Goal: Task Accomplishment & Management: Use online tool/utility

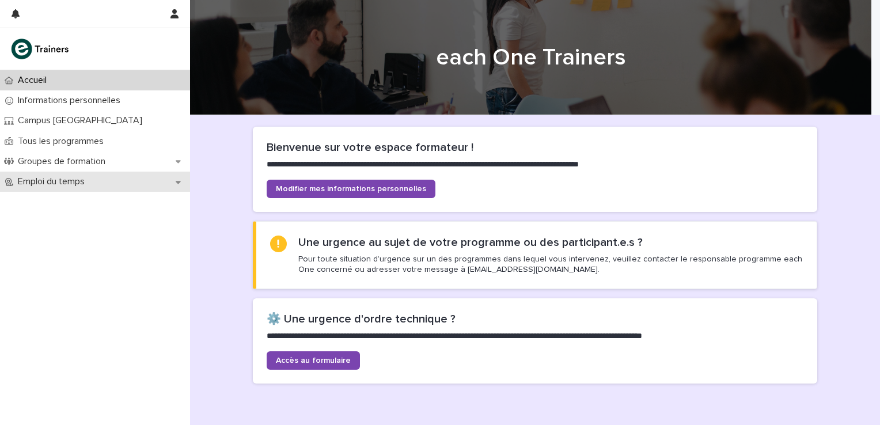
click at [177, 181] on icon at bounding box center [178, 182] width 5 height 3
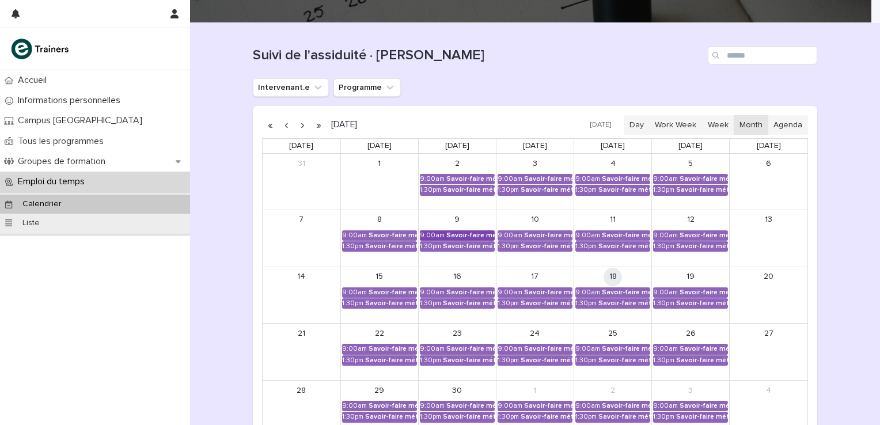
scroll to position [115, 0]
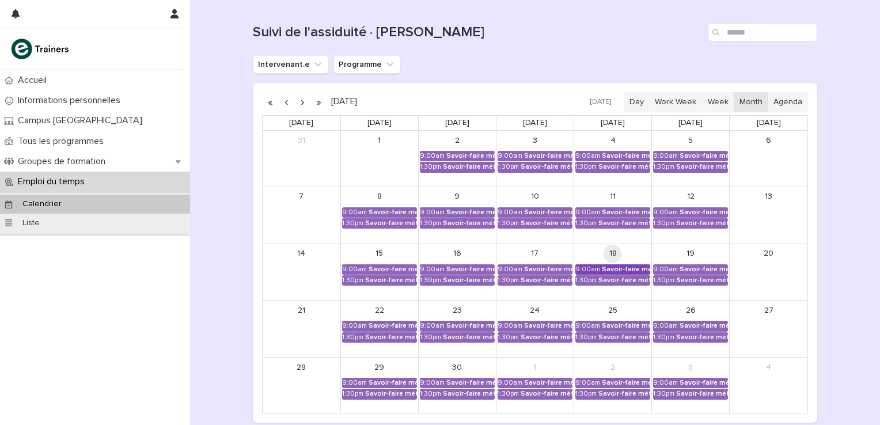
click at [611, 268] on div "Savoir-faire métier - Préparation au CCP2" at bounding box center [626, 269] width 48 height 8
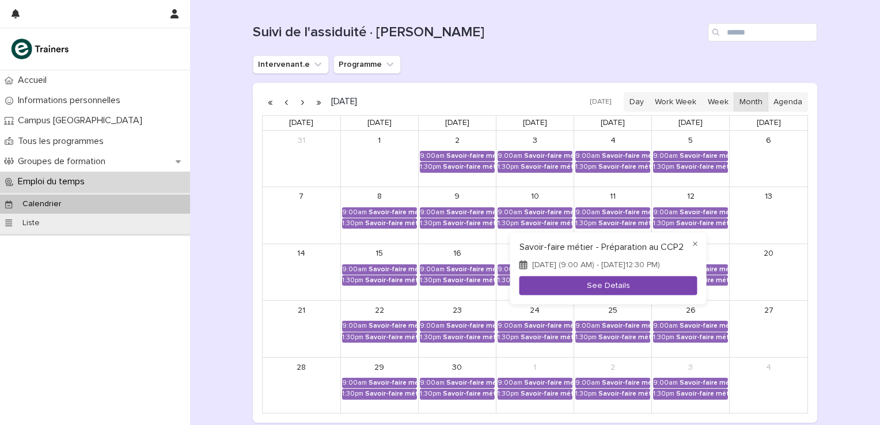
click at [609, 291] on button "See Details" at bounding box center [608, 285] width 178 height 19
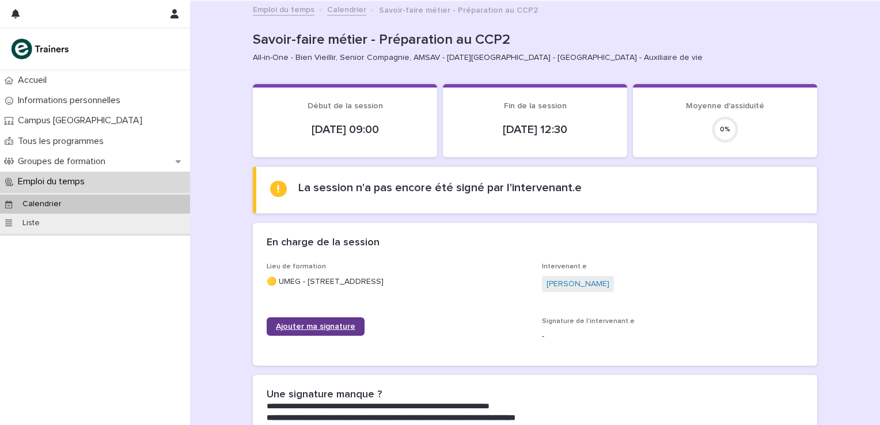
click at [318, 324] on span "Ajouter ma signature" at bounding box center [315, 326] width 79 height 8
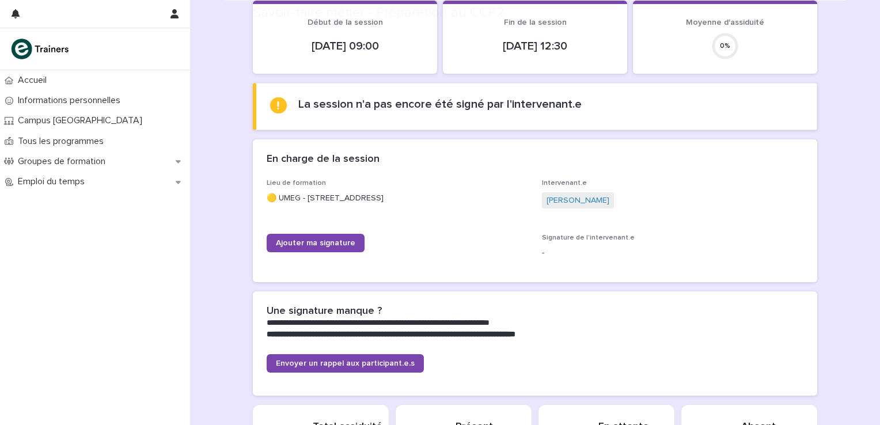
scroll to position [115, 0]
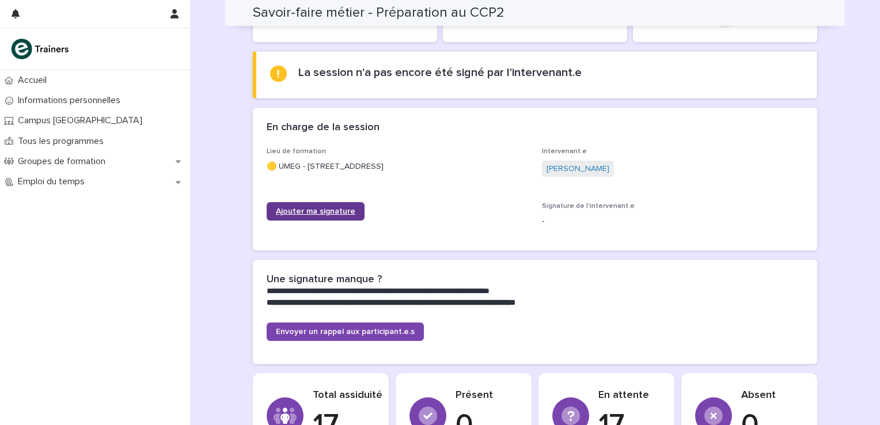
click at [333, 208] on span "Ajouter ma signature" at bounding box center [315, 211] width 79 height 8
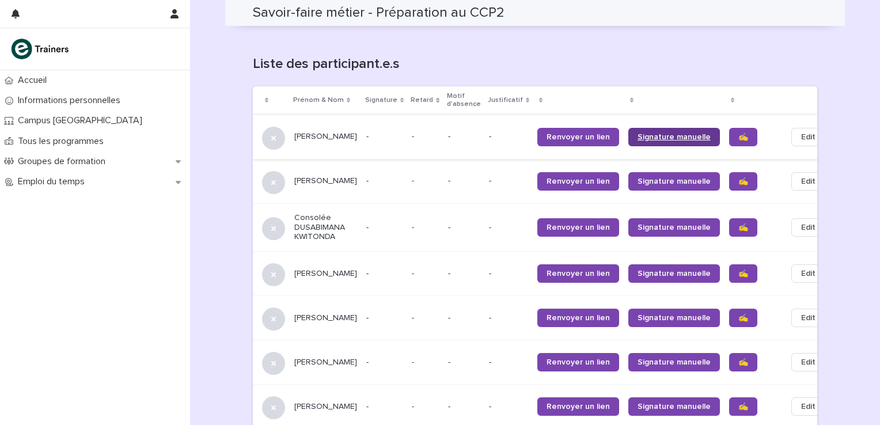
scroll to position [670, 0]
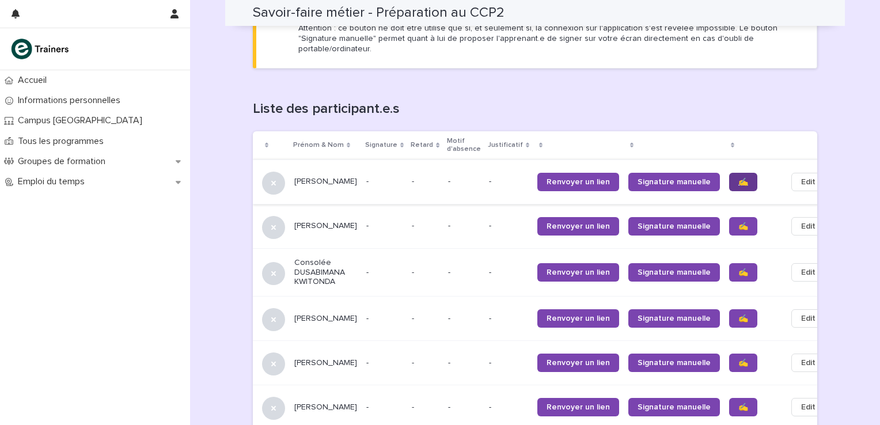
click at [738, 178] on span "✍️" at bounding box center [743, 182] width 10 height 8
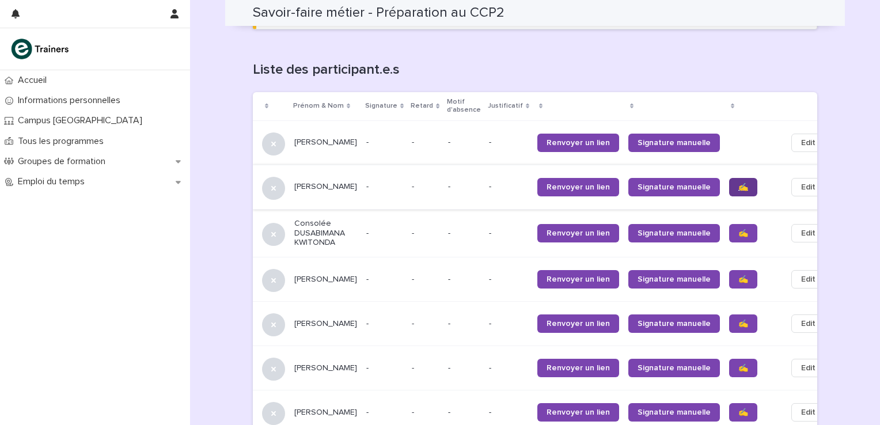
click at [738, 183] on span "✍️" at bounding box center [743, 187] width 10 height 8
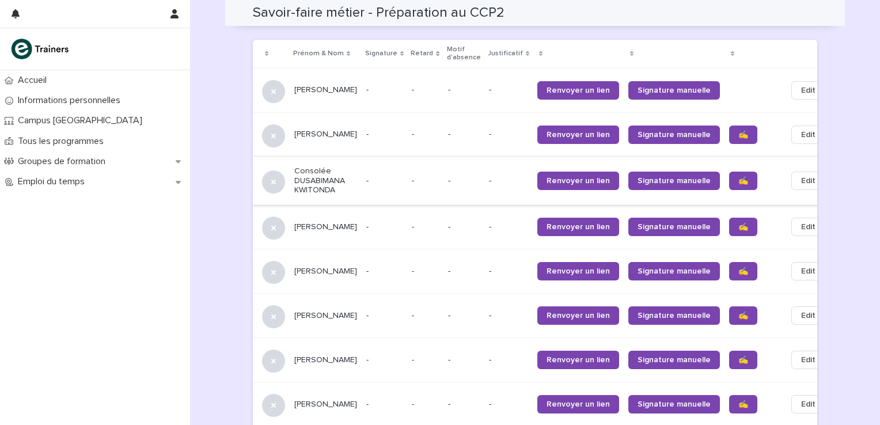
scroll to position [785, 0]
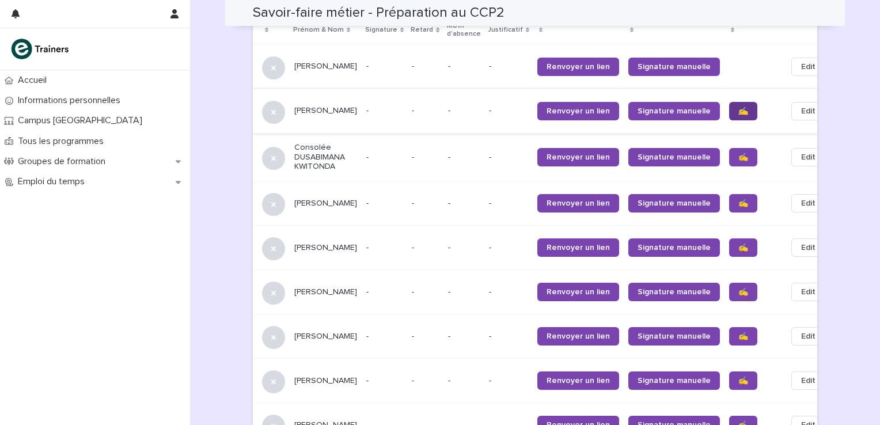
click at [738, 107] on span "✍️" at bounding box center [743, 111] width 10 height 8
click at [738, 153] on span "✍️" at bounding box center [743, 157] width 10 height 8
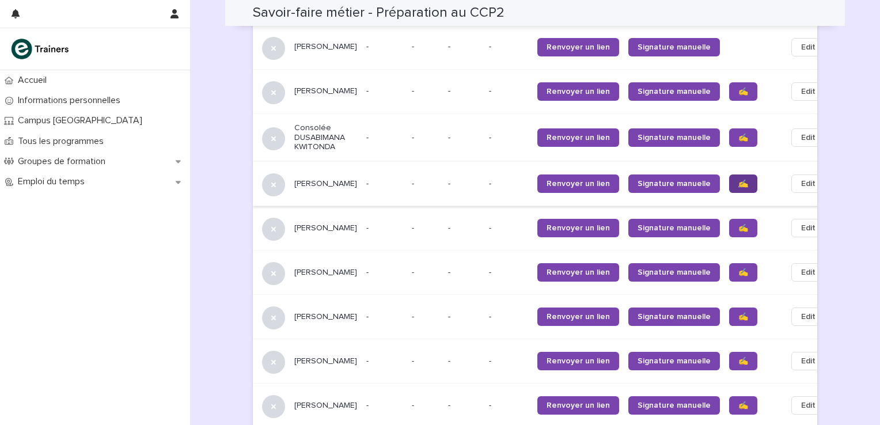
scroll to position [825, 0]
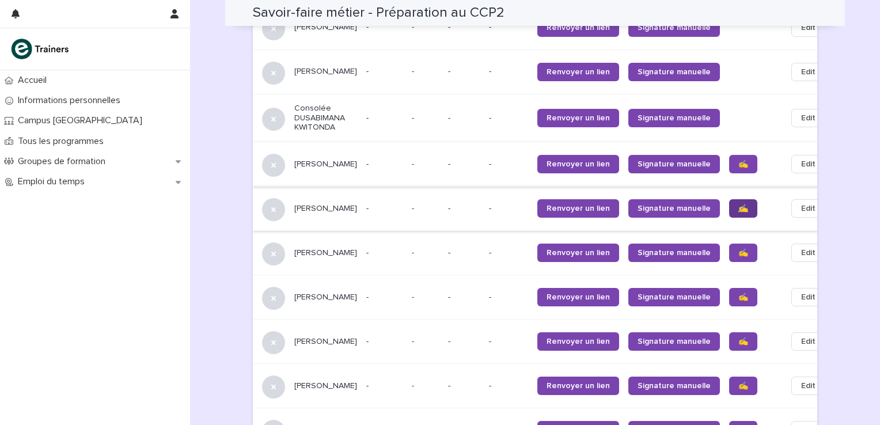
click at [738, 204] on span "✍️" at bounding box center [743, 208] width 10 height 8
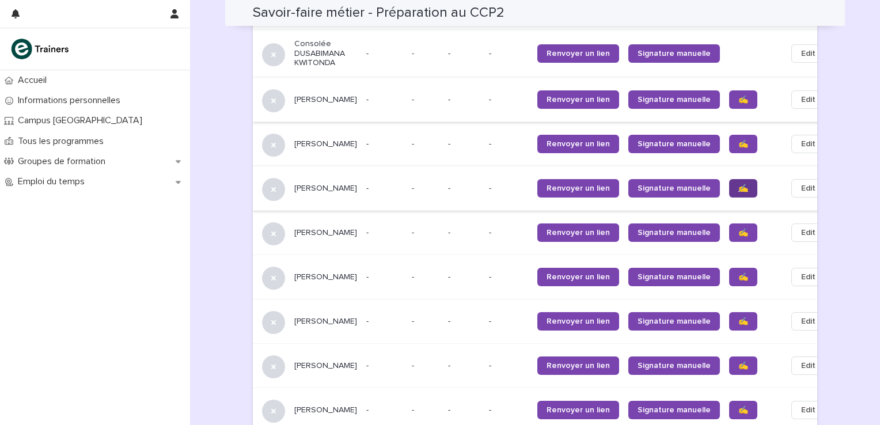
scroll to position [901, 0]
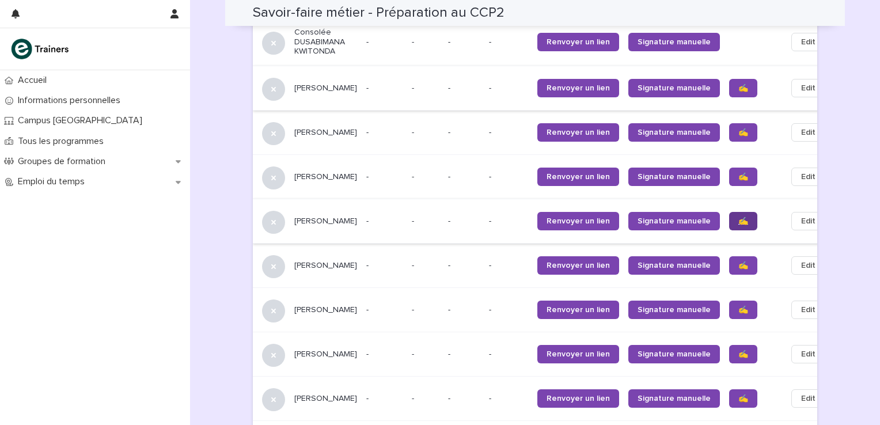
click at [738, 217] on span "✍️" at bounding box center [743, 221] width 10 height 8
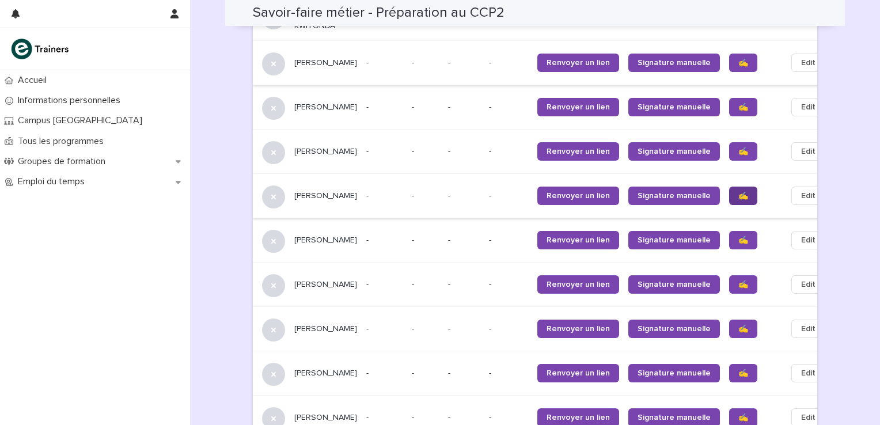
scroll to position [940, 0]
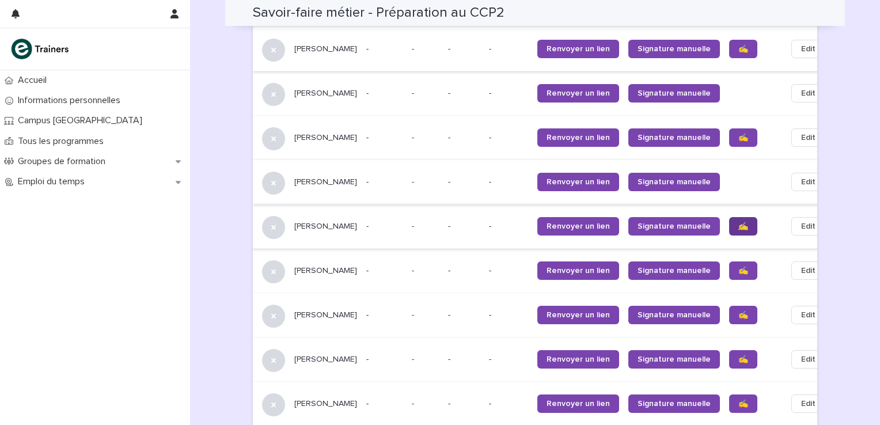
click at [738, 222] on span "✍️" at bounding box center [743, 226] width 10 height 8
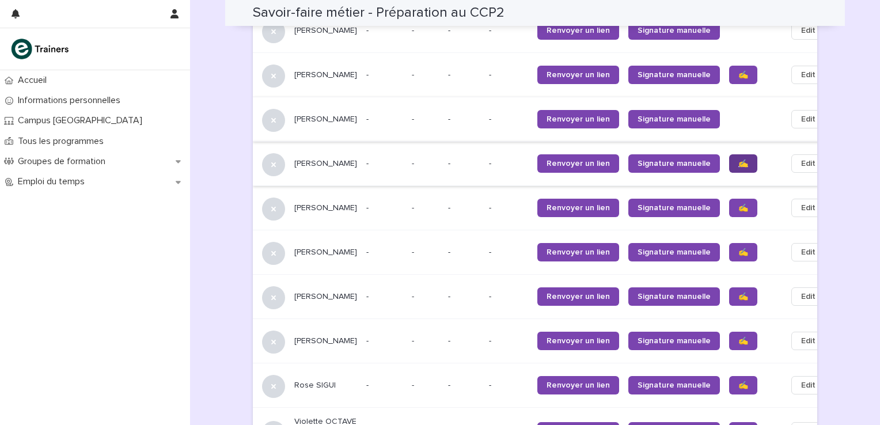
scroll to position [1016, 0]
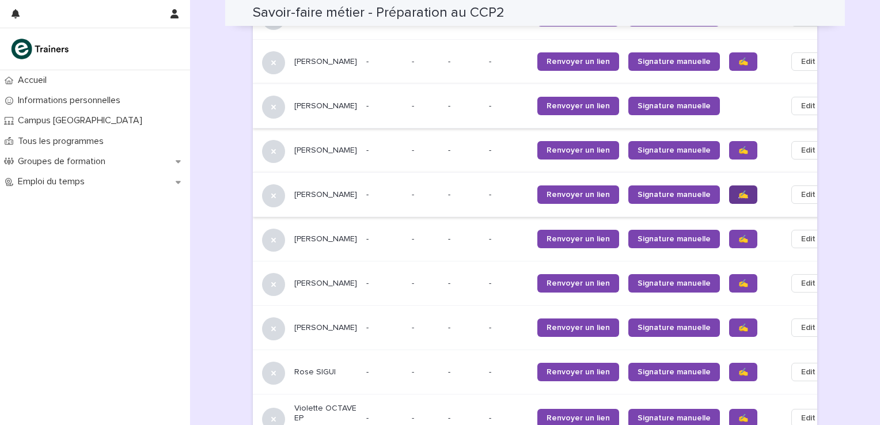
click at [738, 191] on span "✍️" at bounding box center [743, 195] width 10 height 8
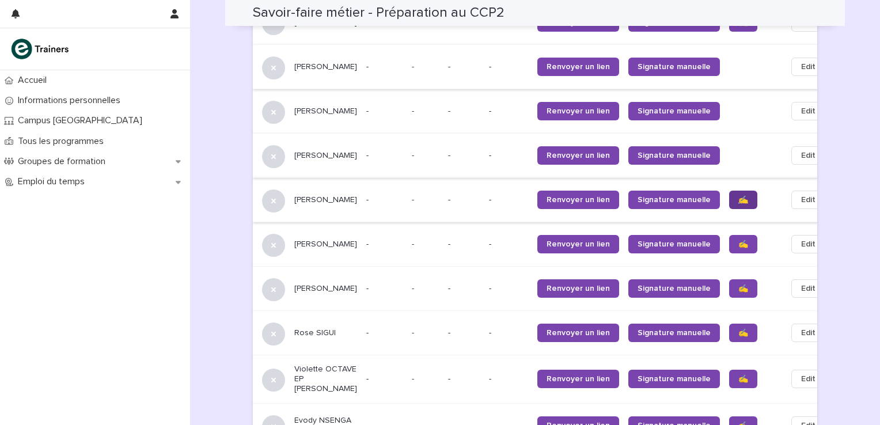
click at [738, 196] on span "✍️" at bounding box center [743, 200] width 10 height 8
click at [729, 235] on link "✍️" at bounding box center [743, 244] width 28 height 18
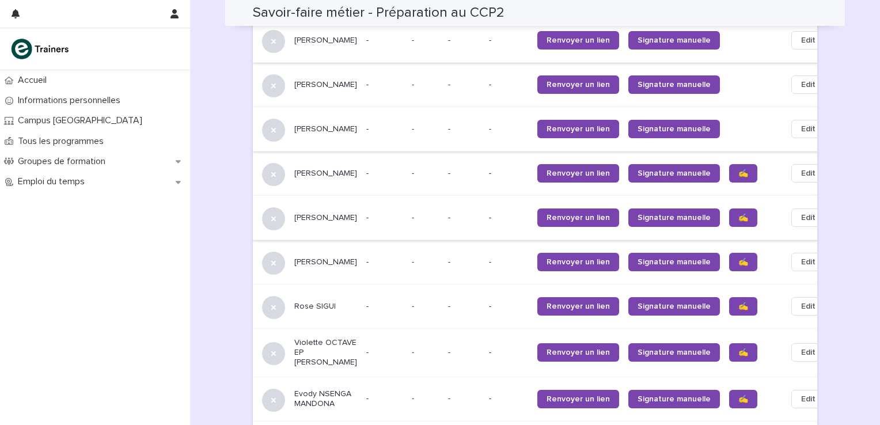
scroll to position [1093, 0]
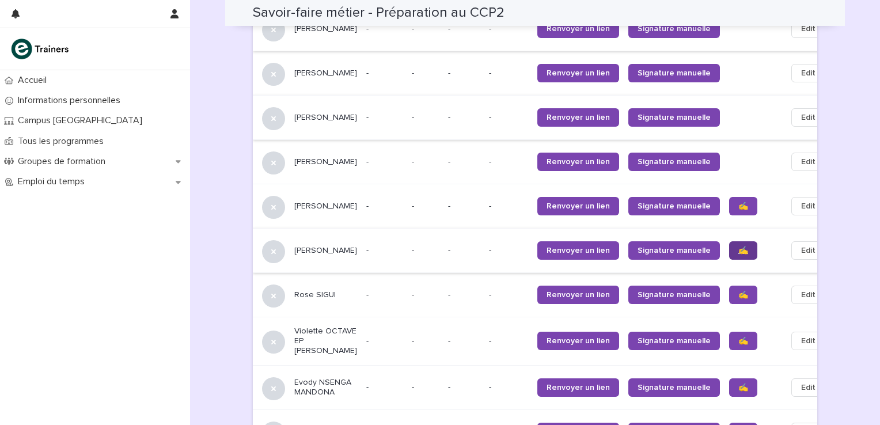
click at [738, 246] on span "✍️" at bounding box center [743, 250] width 10 height 8
click at [738, 291] on span "✍️" at bounding box center [743, 295] width 10 height 8
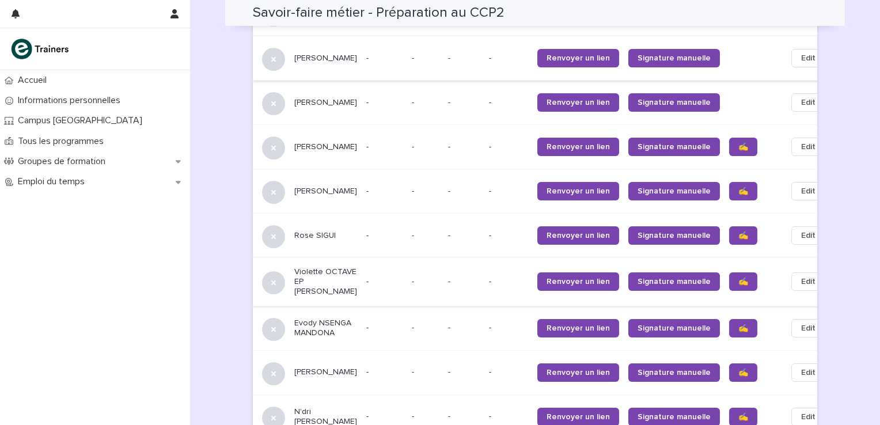
scroll to position [1170, 0]
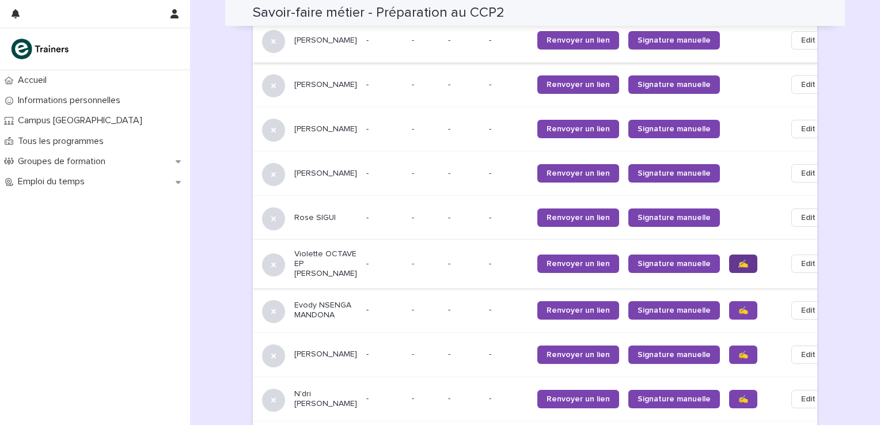
click at [738, 260] on span "✍️" at bounding box center [743, 264] width 10 height 8
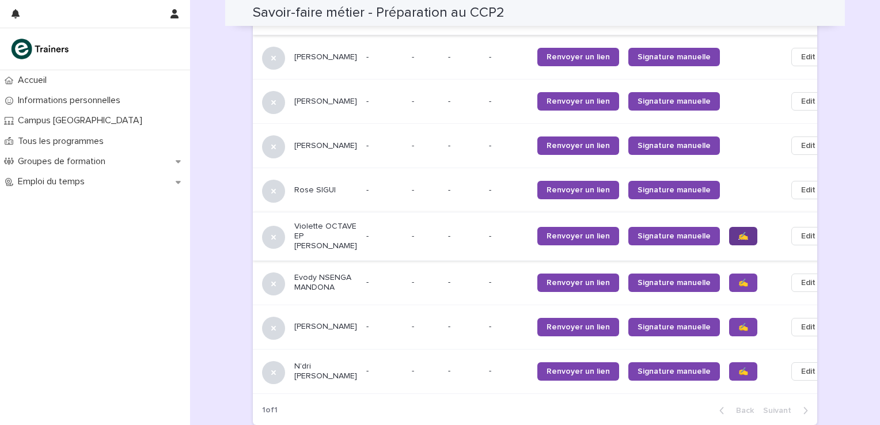
scroll to position [1208, 0]
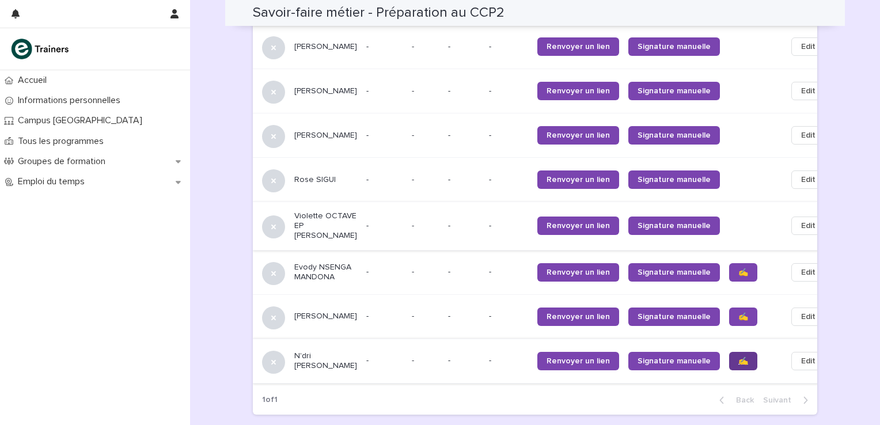
click at [738, 357] on span "✍️" at bounding box center [743, 361] width 10 height 8
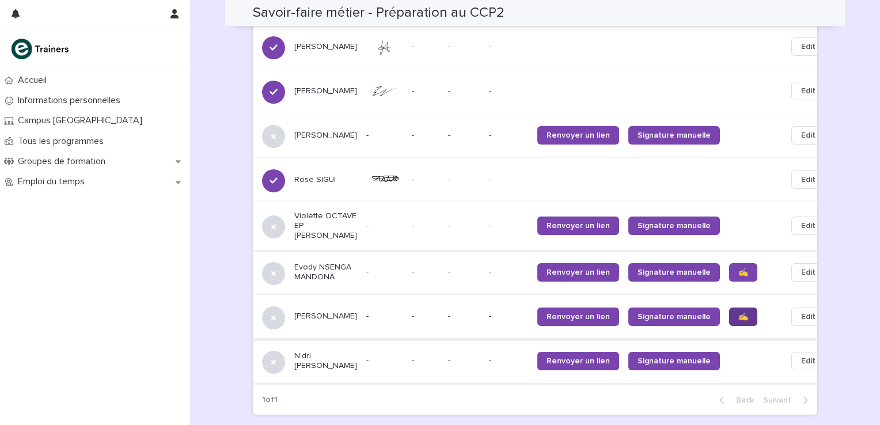
click at [729, 307] on link "✍️" at bounding box center [743, 316] width 28 height 18
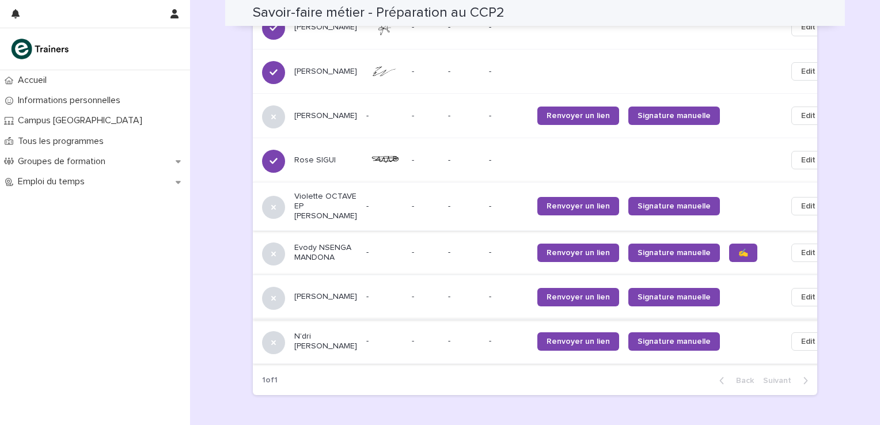
scroll to position [1246, 0]
